Goal: Task Accomplishment & Management: Use online tool/utility

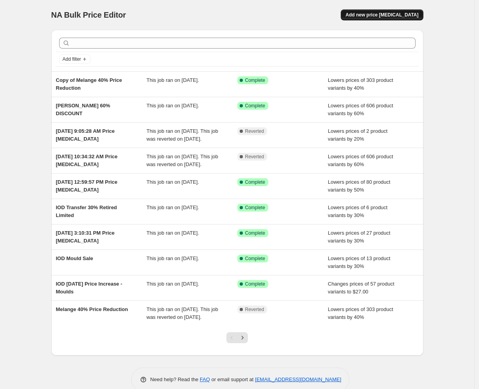
click at [396, 15] on span "Add new price [MEDICAL_DATA]" at bounding box center [382, 15] width 73 height 6
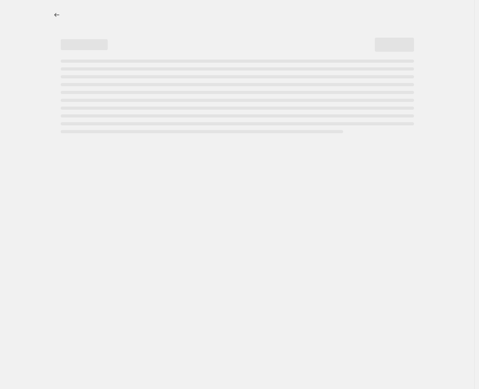
select select "percentage"
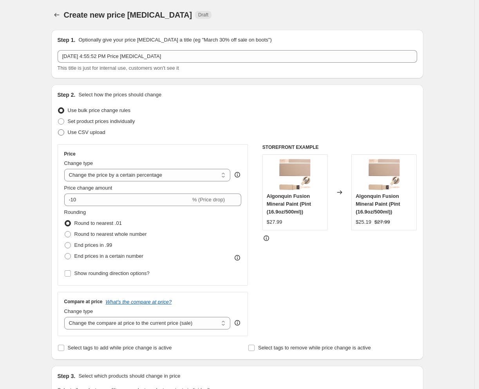
click at [92, 132] on span "Use CSV upload" at bounding box center [87, 132] width 38 height 6
click at [58, 130] on input "Use CSV upload" at bounding box center [58, 129] width 0 height 0
radio input "true"
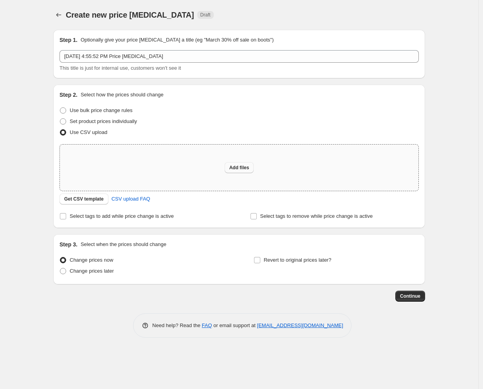
click at [243, 167] on span "Add files" at bounding box center [240, 168] width 20 height 6
type input "C:\fakepath\Sweet-Pickins-2025-October-Price-Increase - csv_template_user_4553.…"
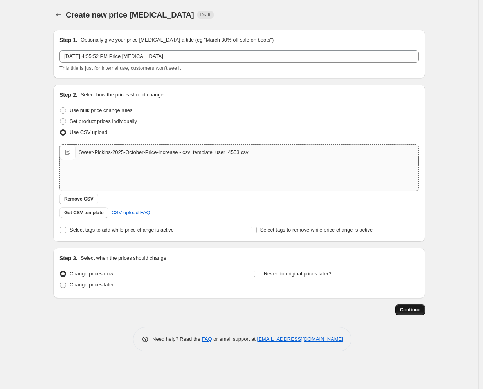
click at [407, 310] on span "Continue" at bounding box center [410, 310] width 20 height 6
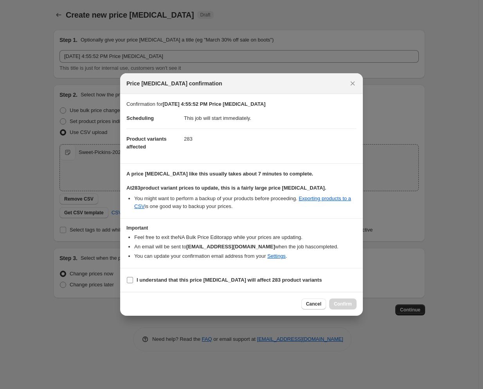
click at [228, 278] on b "I understand that this price [MEDICAL_DATA] will affect 283 product variants" at bounding box center [229, 280] width 185 height 6
click at [133, 278] on input "I understand that this price [MEDICAL_DATA] will affect 283 product variants" at bounding box center [130, 280] width 6 height 6
checkbox input "true"
click at [342, 304] on span "Confirm" at bounding box center [343, 304] width 18 height 6
